Goal: Task Accomplishment & Management: Complete application form

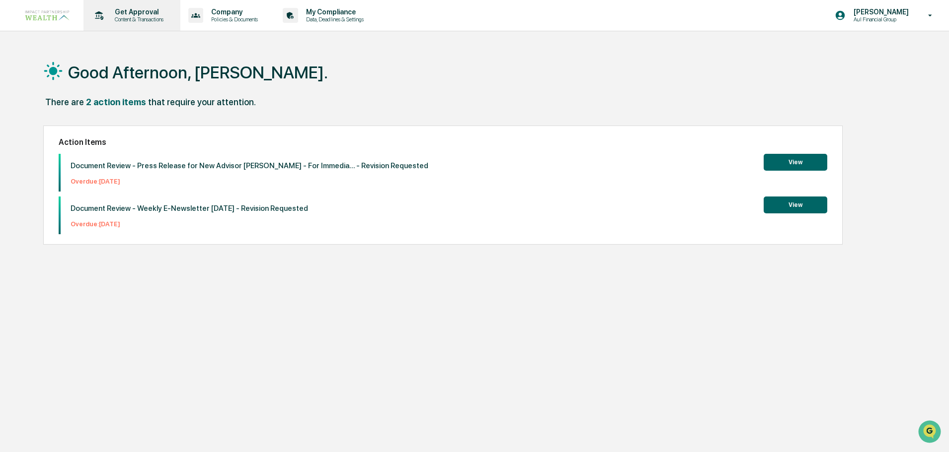
click at [141, 10] on p "Get Approval" at bounding box center [138, 12] width 62 height 8
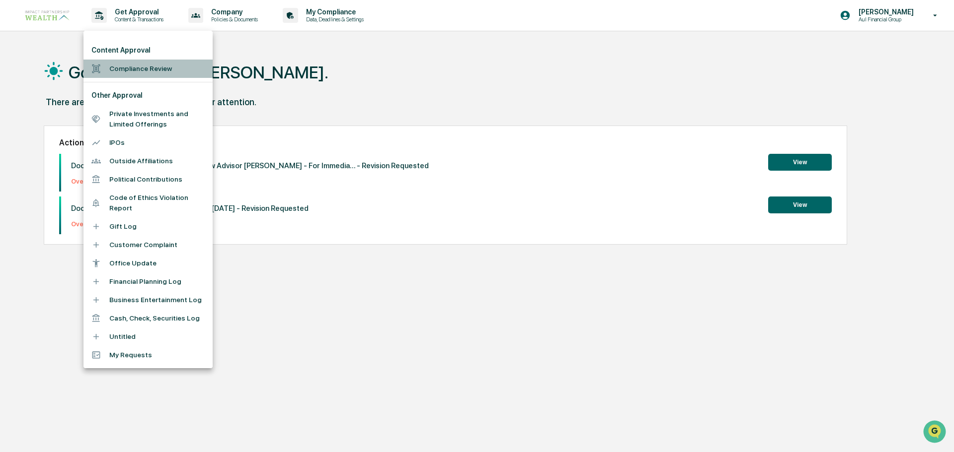
click at [144, 70] on li "Compliance Review" at bounding box center [147, 69] width 129 height 18
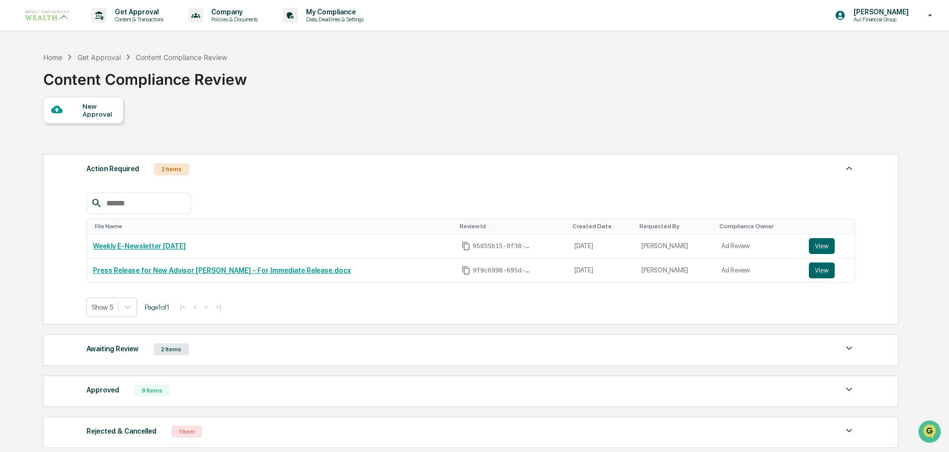
scroll to position [50, 0]
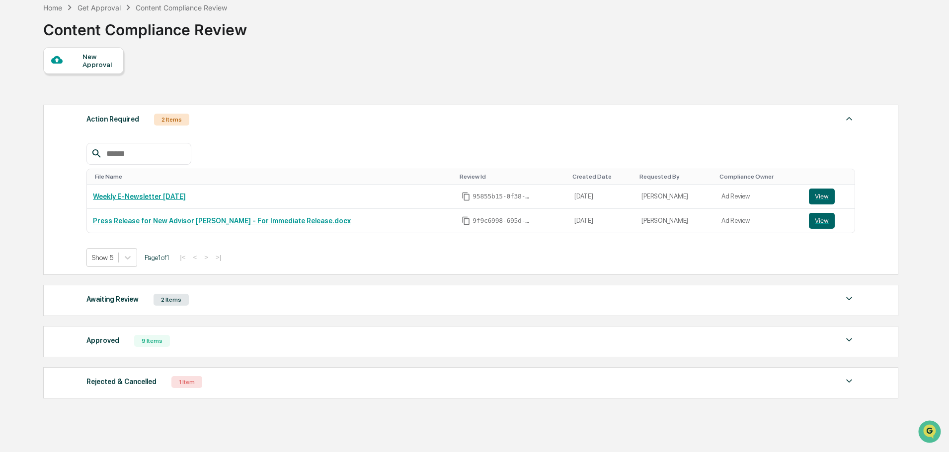
click at [88, 63] on div "New Approval" at bounding box center [98, 61] width 33 height 16
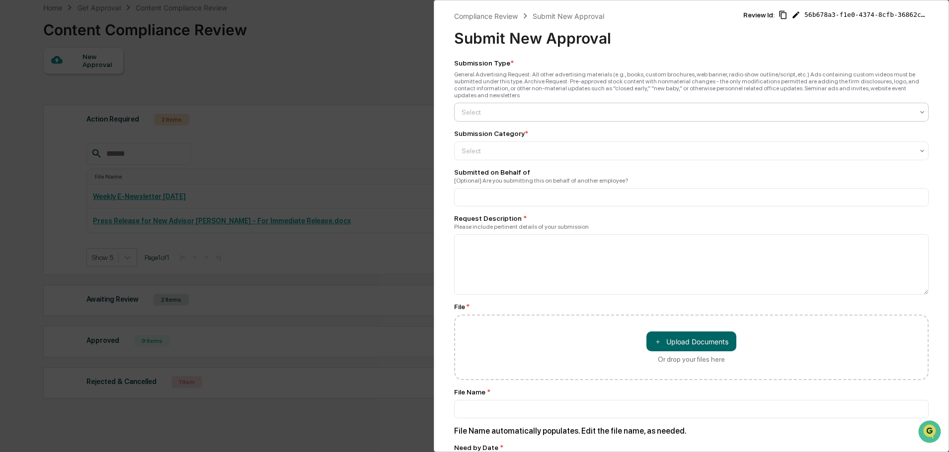
click at [500, 107] on div at bounding box center [686, 112] width 451 height 10
click at [510, 129] on div "General Advertising" at bounding box center [688, 129] width 468 height 20
click at [505, 146] on div at bounding box center [686, 151] width 451 height 10
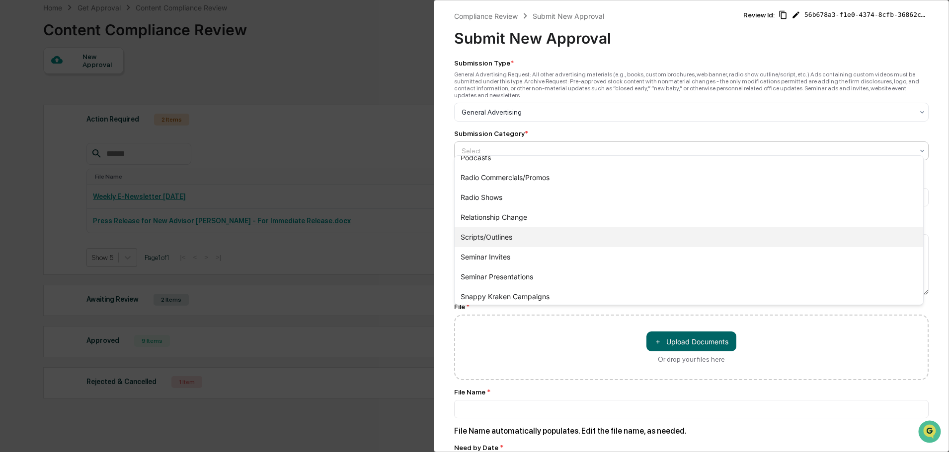
scroll to position [431, 0]
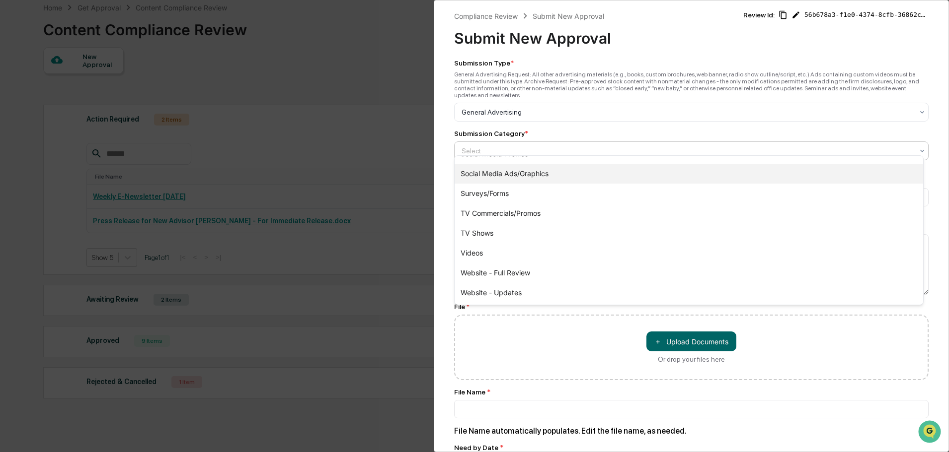
click at [538, 169] on div "Social Media Ads/Graphics" at bounding box center [688, 174] width 468 height 20
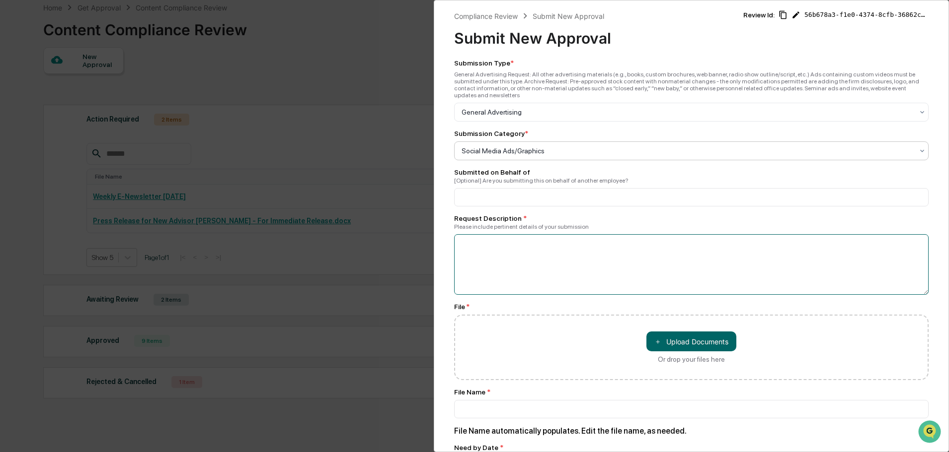
click at [533, 253] on textarea at bounding box center [691, 264] width 474 height 61
click at [537, 242] on textarea "To enrich screen reader interactions, please activate Accessibility in Grammarl…" at bounding box center [691, 264] width 474 height 61
type textarea "*"
type textarea "**********"
click at [685, 332] on button "＋ Upload Documents" at bounding box center [691, 342] width 90 height 20
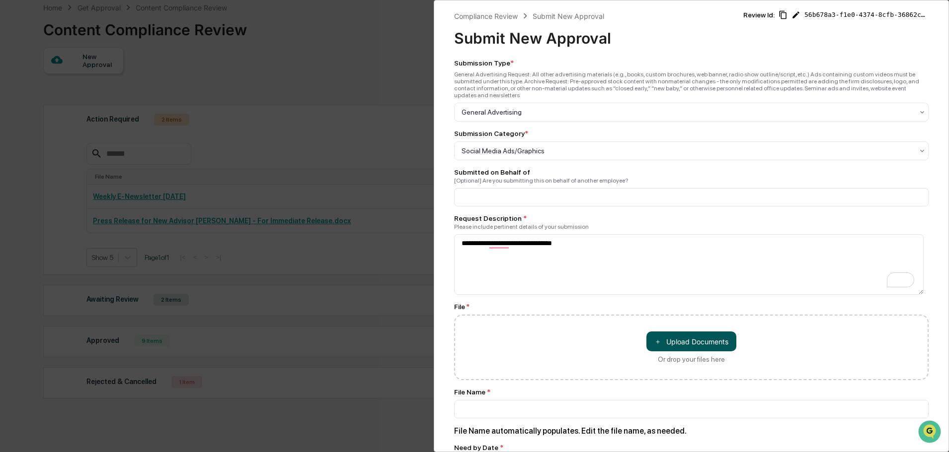
type input "**********"
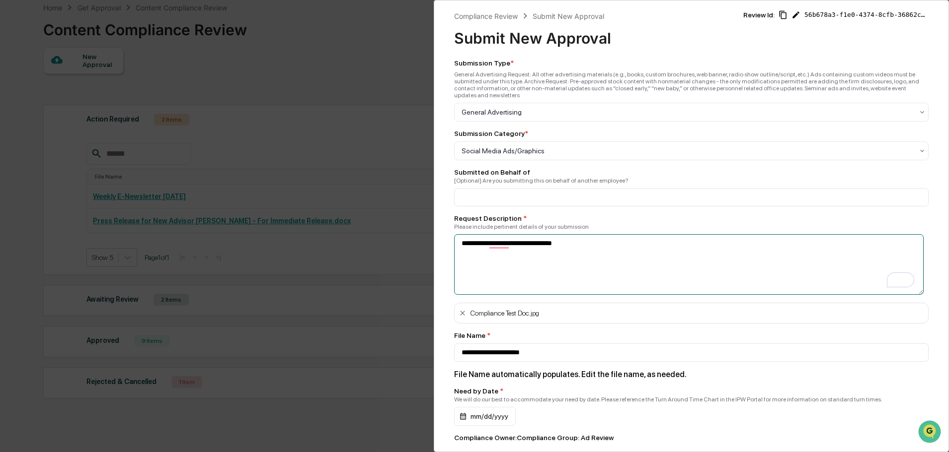
click at [505, 242] on textarea "**********" at bounding box center [688, 264] width 469 height 61
type textarea "**********"
click at [511, 198] on input at bounding box center [691, 197] width 474 height 18
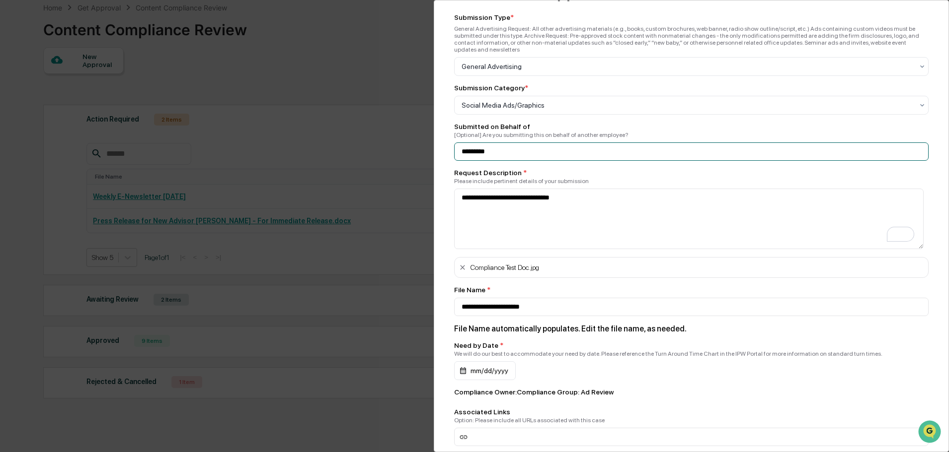
scroll to position [99, 0]
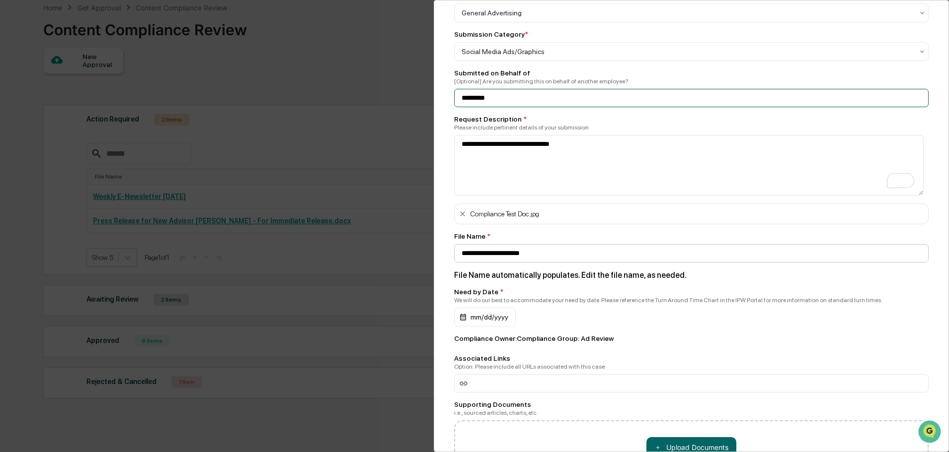
type input "*********"
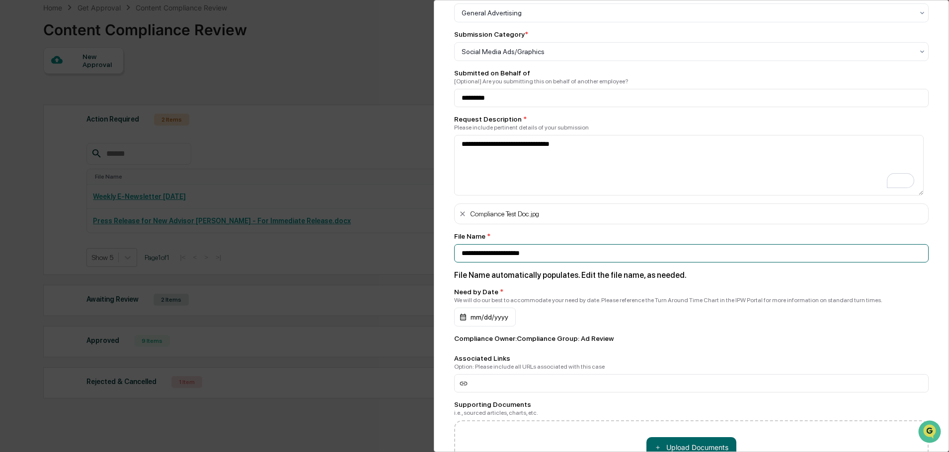
click at [575, 244] on input "**********" at bounding box center [691, 253] width 474 height 18
drag, startPoint x: 570, startPoint y: 243, endPoint x: 453, endPoint y: 245, distance: 116.7
click at [453, 245] on div "**********" at bounding box center [691, 226] width 515 height 452
paste input "**********"
type input "**********"
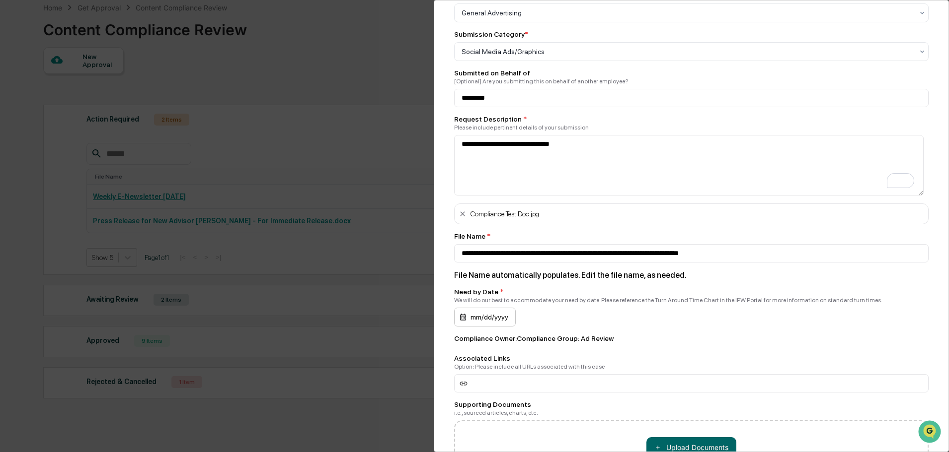
click at [479, 308] on div "mm/dd/yyyy" at bounding box center [485, 317] width 62 height 19
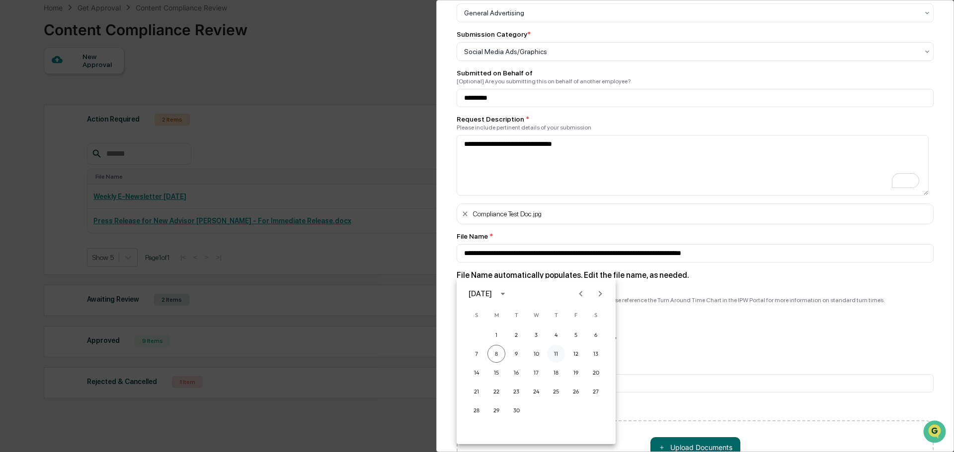
click at [551, 353] on button "11" at bounding box center [556, 354] width 18 height 18
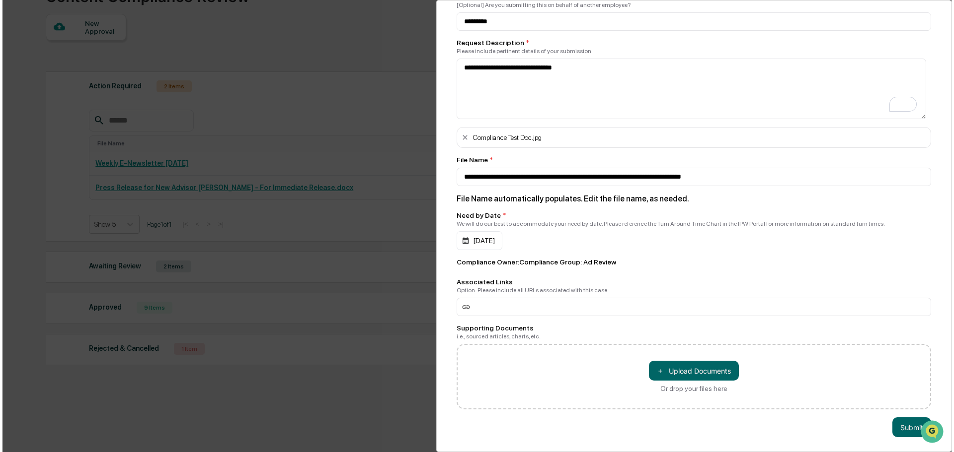
scroll to position [86, 0]
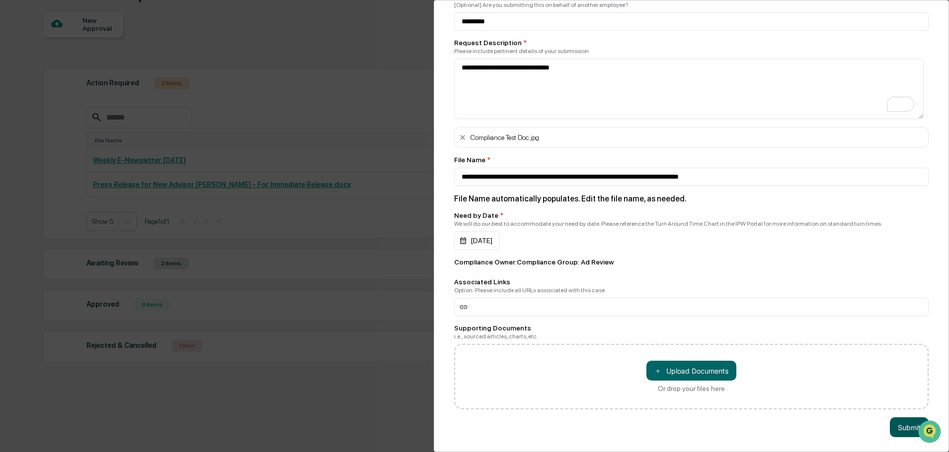
click at [908, 423] on button "Submit" at bounding box center [908, 428] width 39 height 20
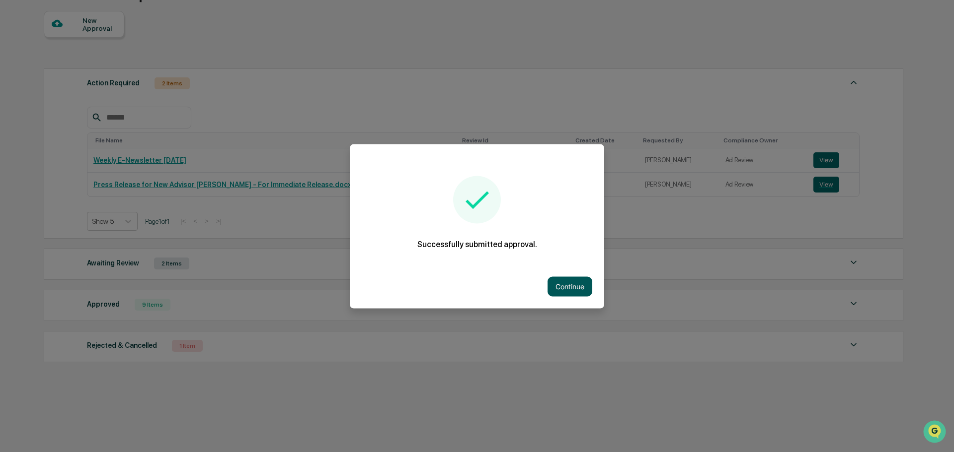
click at [581, 288] on button "Continue" at bounding box center [569, 287] width 45 height 20
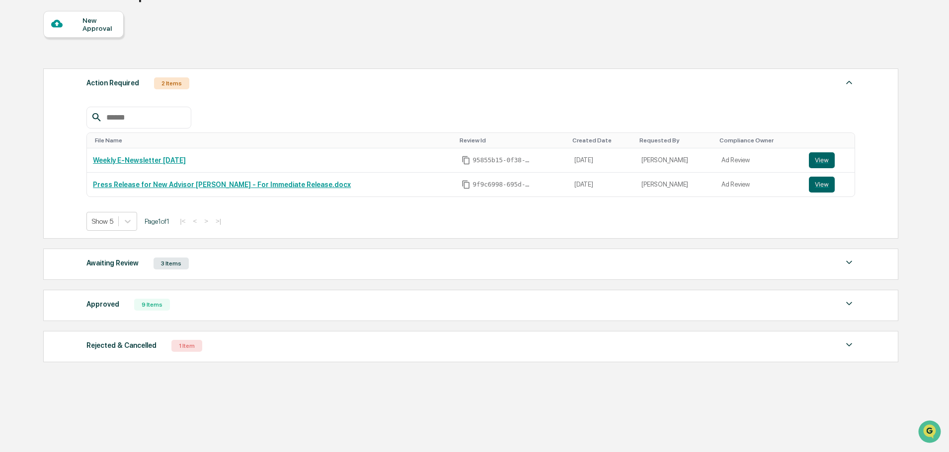
click at [153, 263] on div "3 Items" at bounding box center [170, 264] width 35 height 12
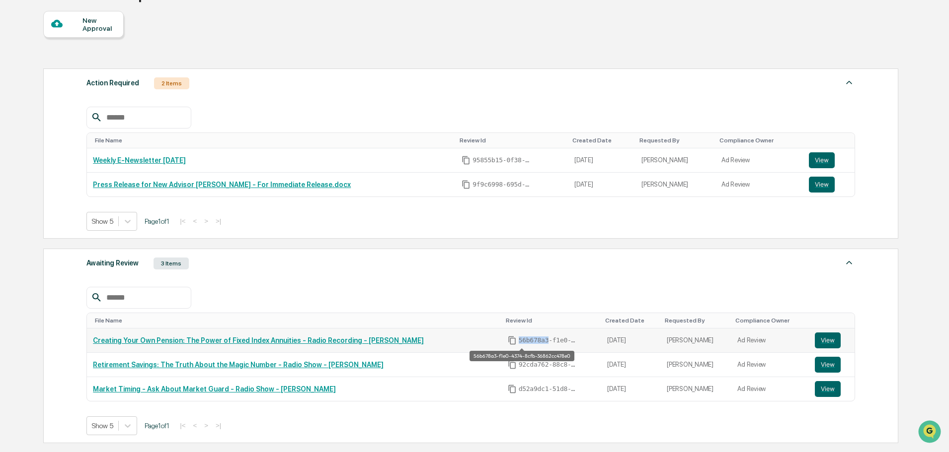
drag, startPoint x: 519, startPoint y: 341, endPoint x: 492, endPoint y: 340, distance: 27.9
click at [518, 340] on span "56b678a3-f1e0-4374-8cfb-36862cc478e0" at bounding box center [548, 341] width 60 height 8
copy span "56b678a3"
click at [231, 341] on link "Creating Your Own Pension: The Power of Fixed Index Annuities - Radio Recording…" at bounding box center [258, 341] width 331 height 8
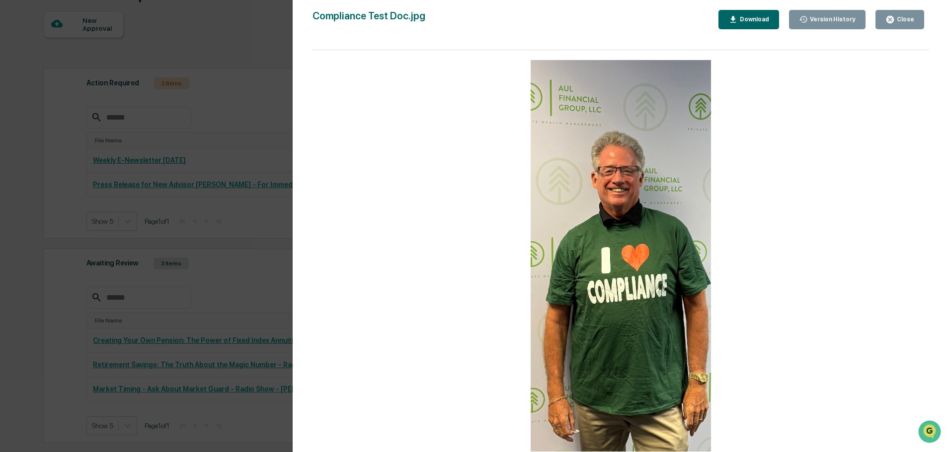
click at [899, 20] on div "Close" at bounding box center [903, 19] width 19 height 7
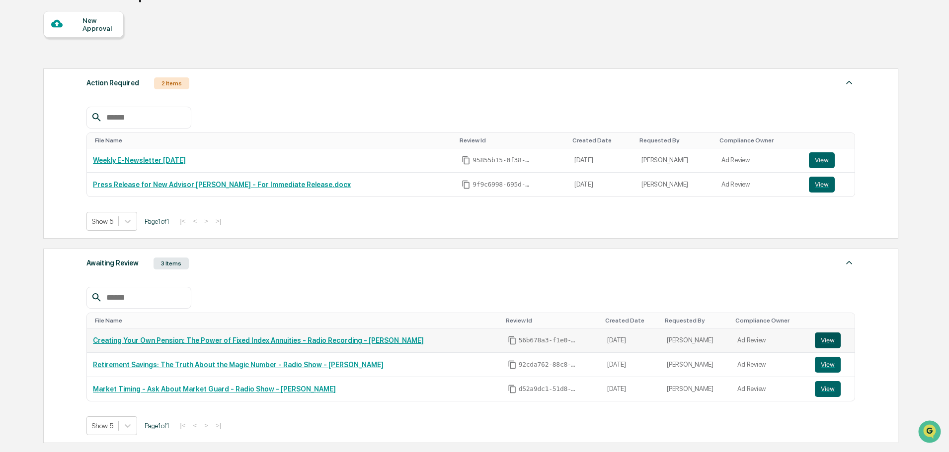
click at [822, 340] on button "View" at bounding box center [827, 341] width 26 height 16
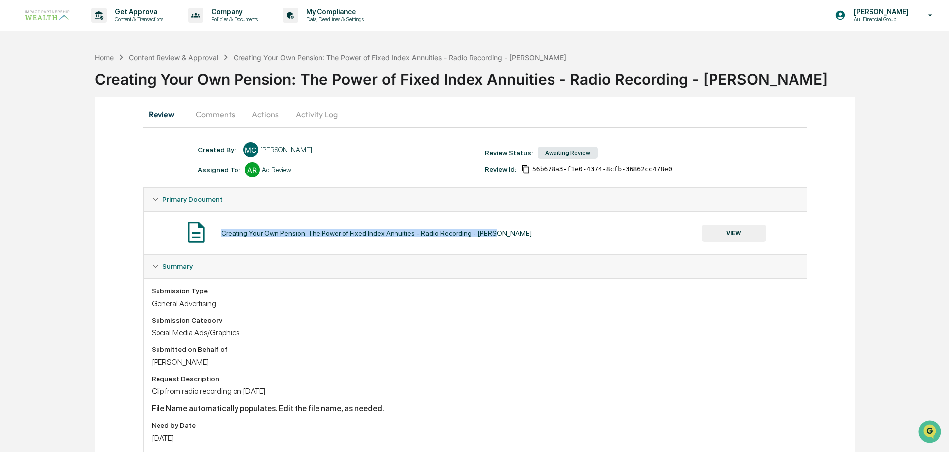
drag, startPoint x: 490, startPoint y: 235, endPoint x: 245, endPoint y: 233, distance: 244.4
click at [223, 235] on div "Creating Your Own Pension: The Power of Fixed Index Annuities - Radio Recording…" at bounding box center [474, 233] width 647 height 26
drag, startPoint x: 247, startPoint y: 233, endPoint x: 218, endPoint y: 232, distance: 29.3
click at [218, 232] on div "Creating Your Own Pension: The Power of Fixed Index Annuities - Radio Recording…" at bounding box center [474, 233] width 647 height 26
drag, startPoint x: 507, startPoint y: 234, endPoint x: 222, endPoint y: 234, distance: 284.6
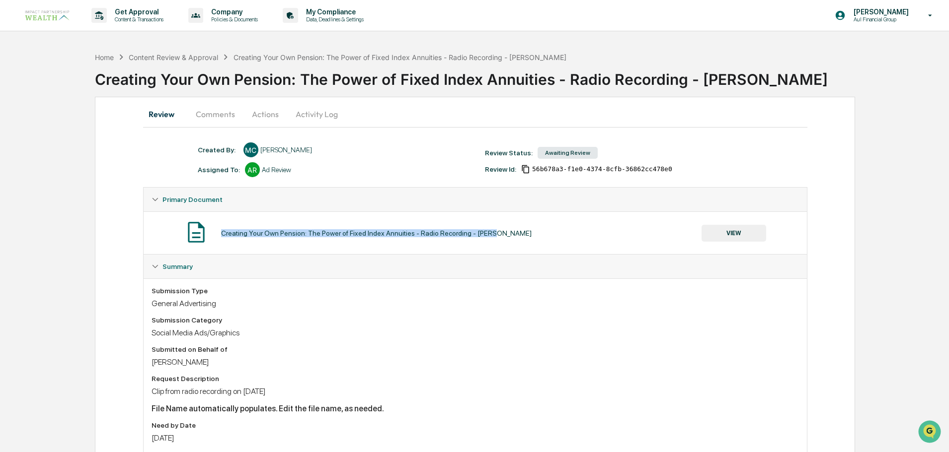
click at [222, 234] on div "Creating Your Own Pension: The Power of Fixed Index Annuities - Radio Recording…" at bounding box center [474, 233] width 647 height 26
copy div "Creating Your Own Pension: The Power of Fixed Index Annuities - Radio Recording…"
click at [370, 310] on div "Submission Type General Advertising Submission Category Social Media Ads/Graphi…" at bounding box center [474, 385] width 647 height 196
drag, startPoint x: 405, startPoint y: 232, endPoint x: 225, endPoint y: 233, distance: 179.3
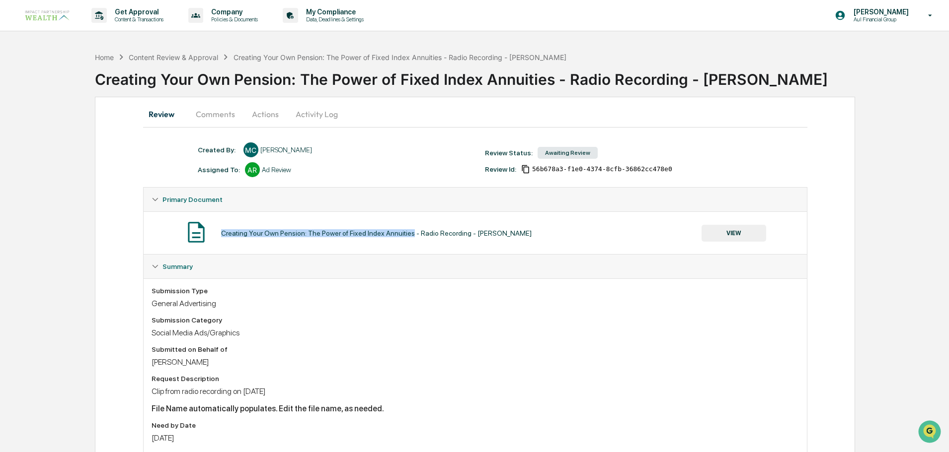
click at [221, 229] on div "Creating Your Own Pension: The Power of Fixed Index Annuities - Radio Recording…" at bounding box center [376, 233] width 310 height 8
copy div "Creating Your Own Pension: The Power of Fixed Index Annuities"
click at [262, 112] on button "Actions" at bounding box center [265, 114] width 45 height 24
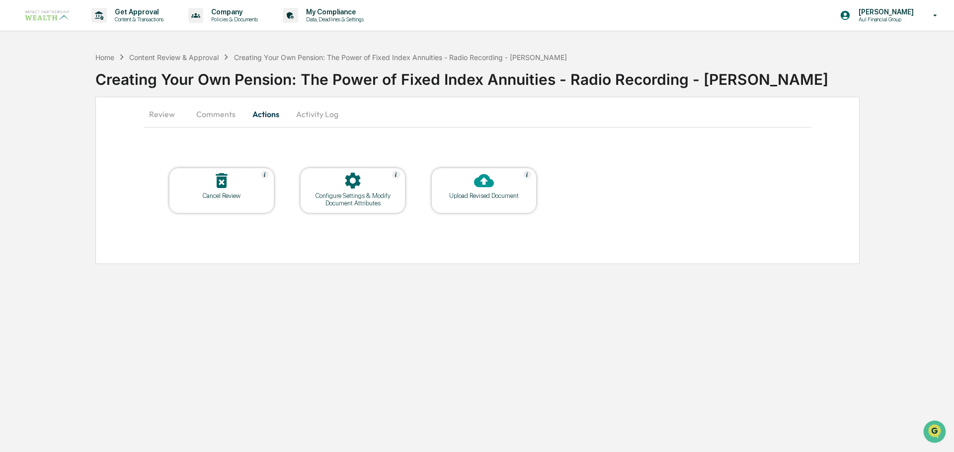
click at [476, 188] on icon at bounding box center [484, 181] width 20 height 20
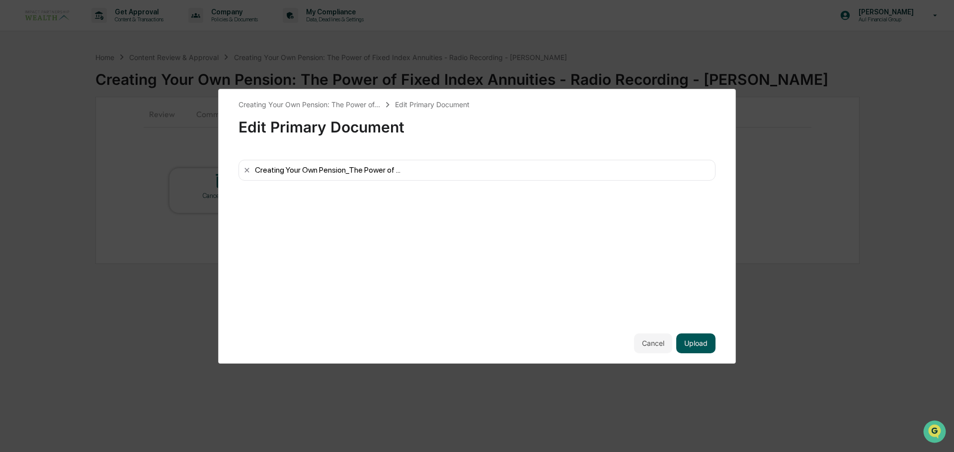
click at [709, 346] on button "Upload" at bounding box center [695, 344] width 39 height 20
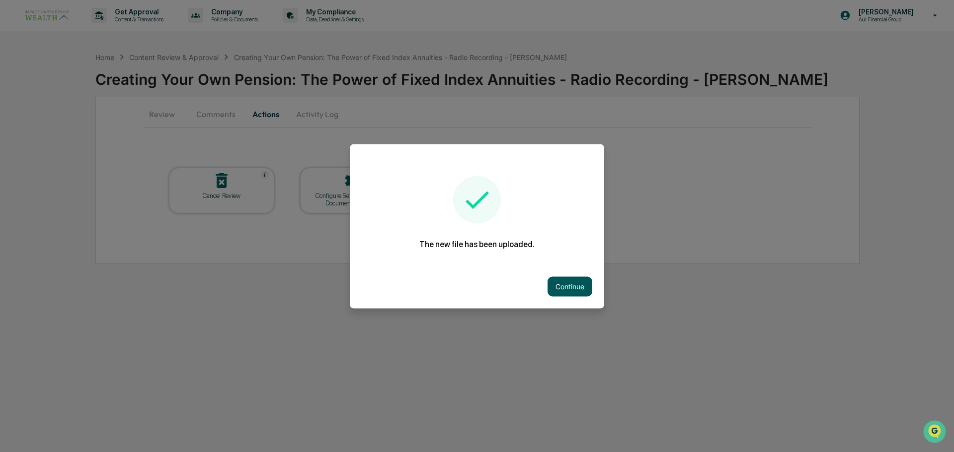
click at [578, 286] on button "Continue" at bounding box center [569, 287] width 45 height 20
